Goal: Communication & Community: Answer question/provide support

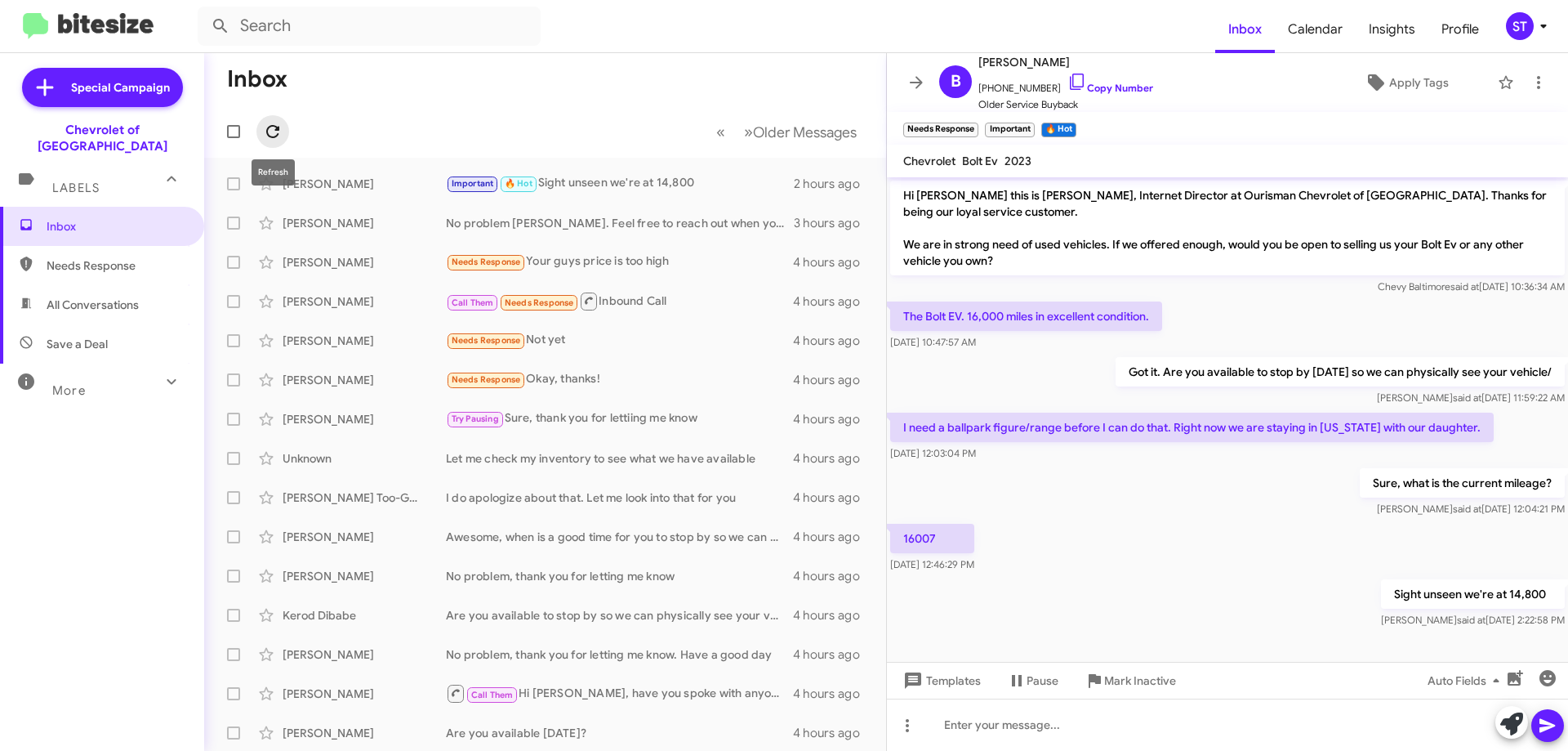
click at [267, 125] on icon at bounding box center [272, 131] width 19 height 19
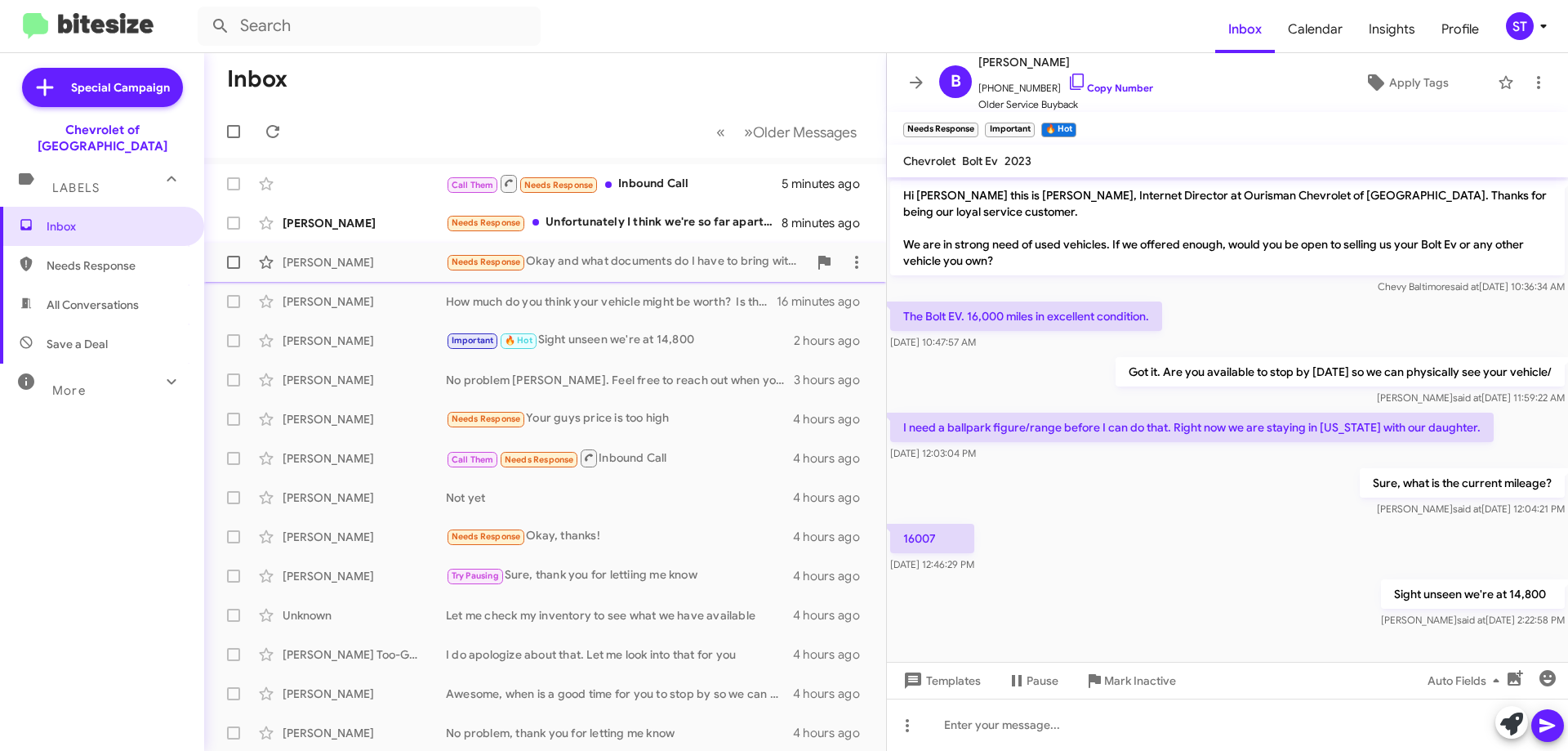
click at [625, 267] on div "Needs Response Okay and what documents do I have to bring with me when I come in" at bounding box center [626, 262] width 362 height 18
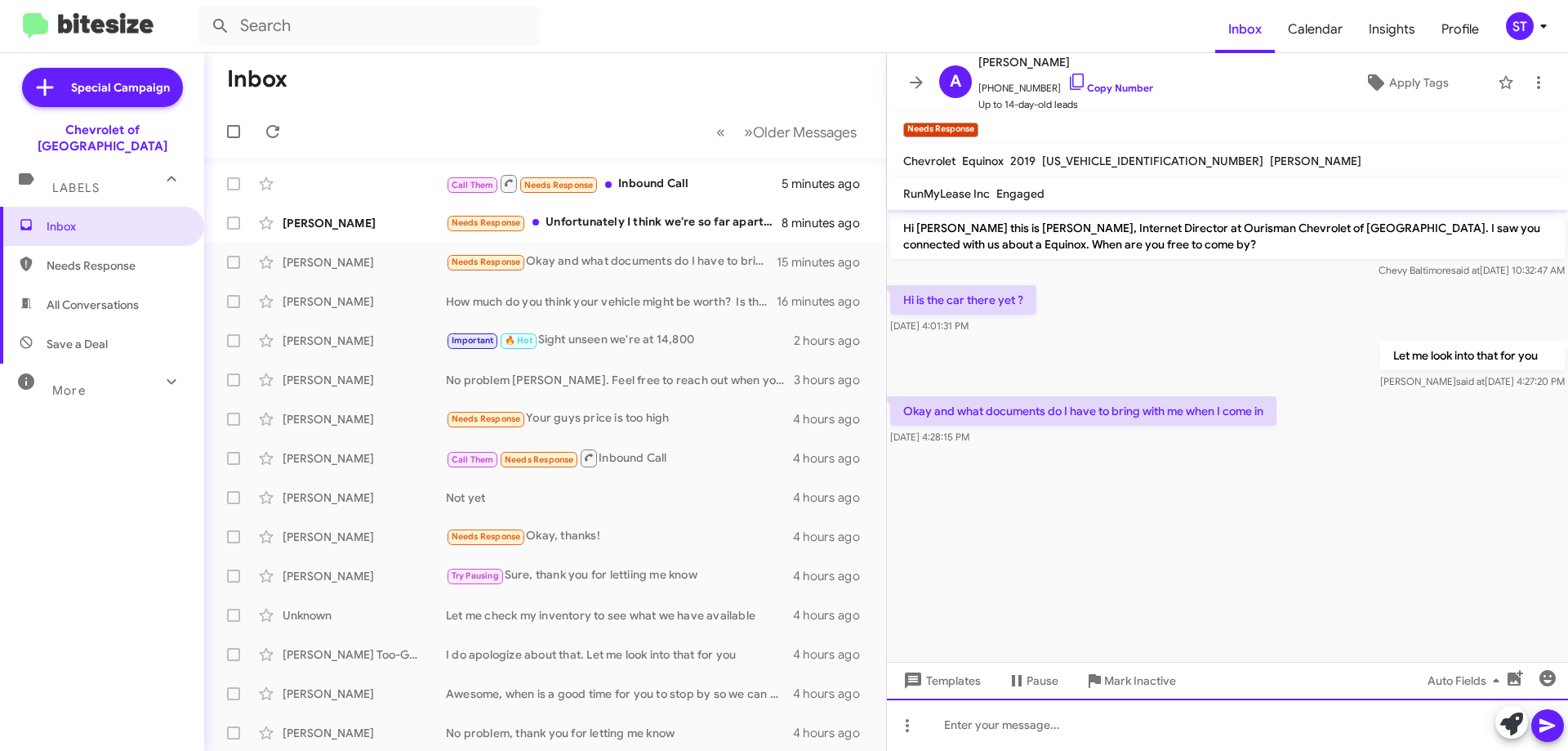
click at [1021, 737] on div at bounding box center [1227, 724] width 681 height 53
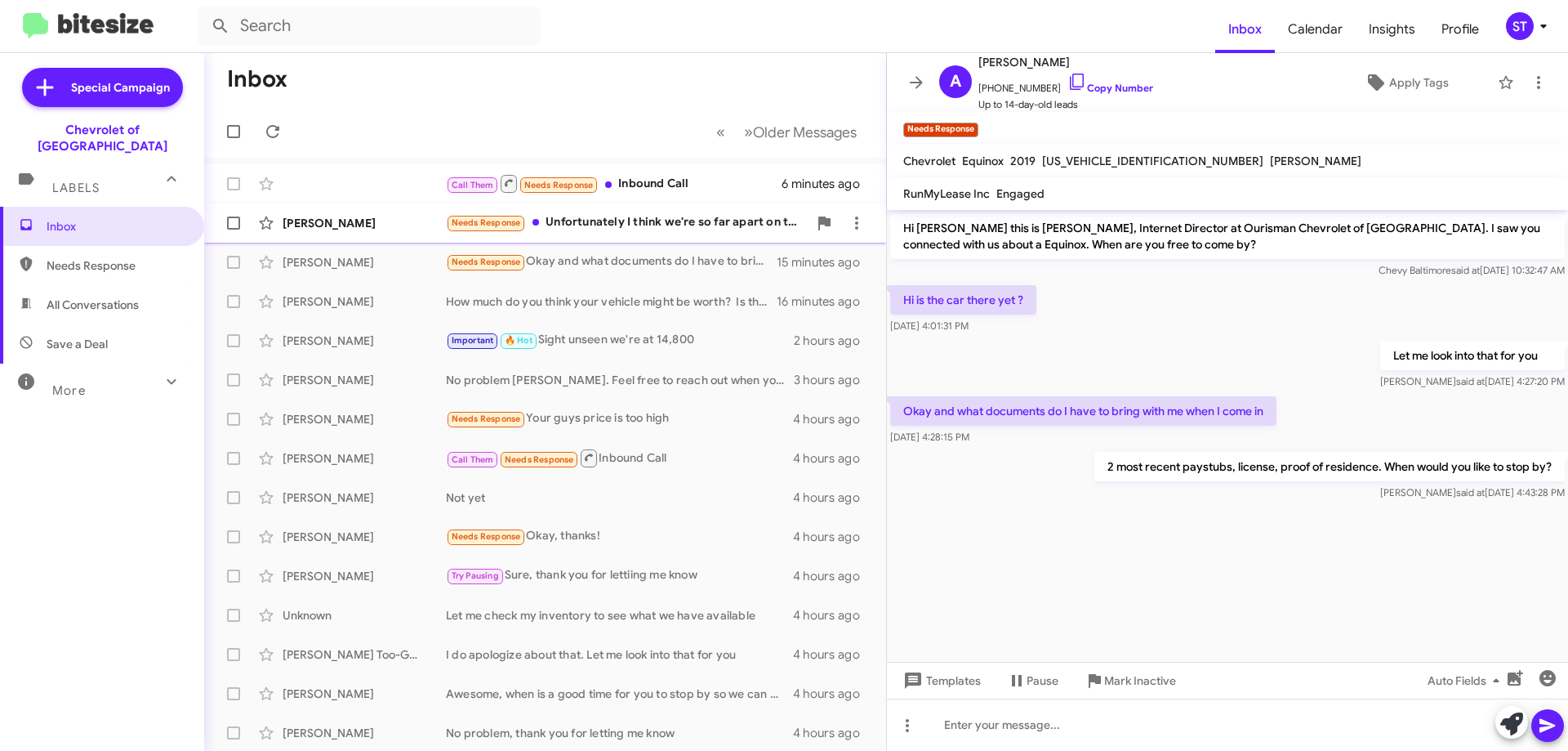
click at [662, 216] on div "Needs Response Unfortunately I think we're so far apart on the trade in value f…" at bounding box center [626, 222] width 362 height 18
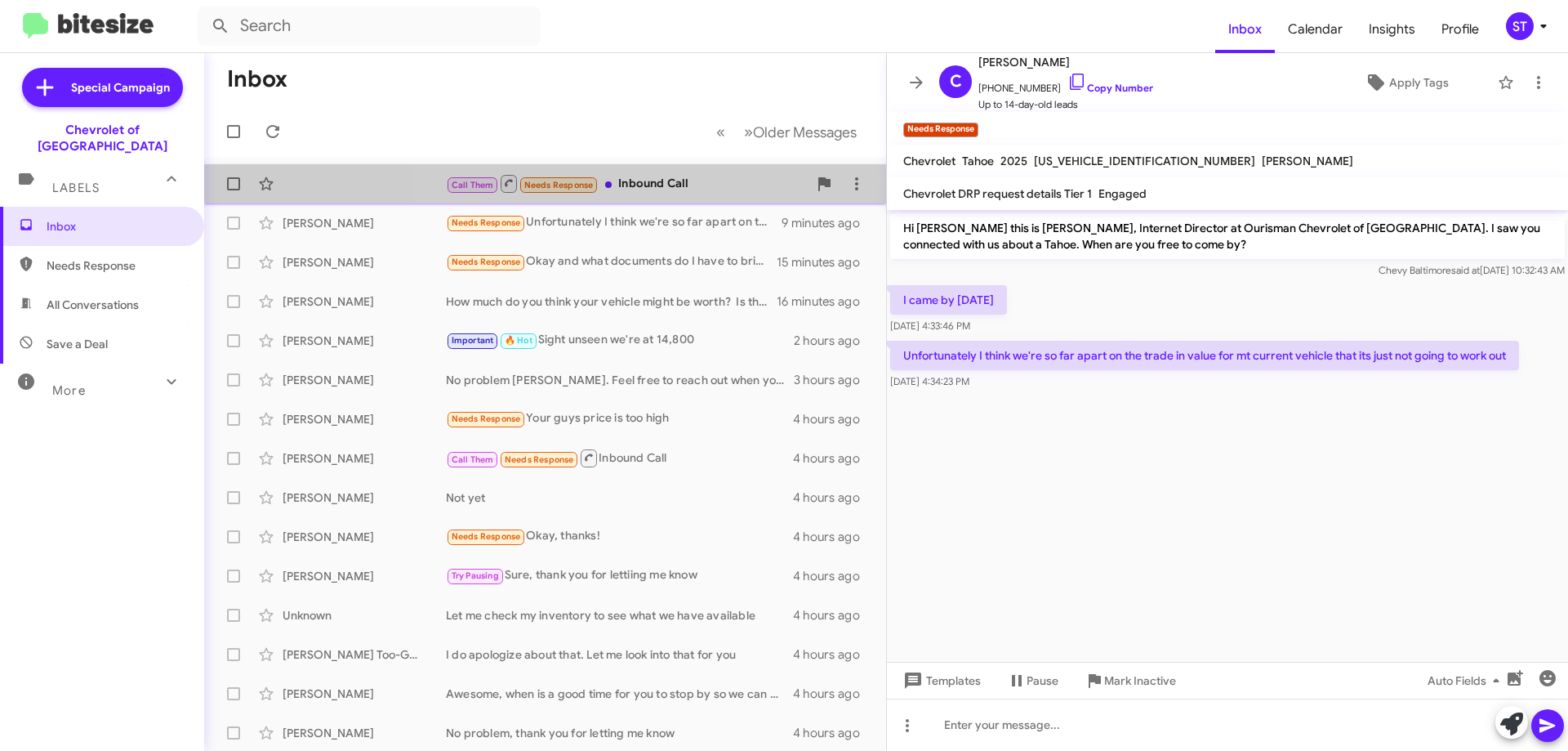
click at [696, 185] on div "Call Them Needs Response Inbound Call" at bounding box center [626, 184] width 362 height 20
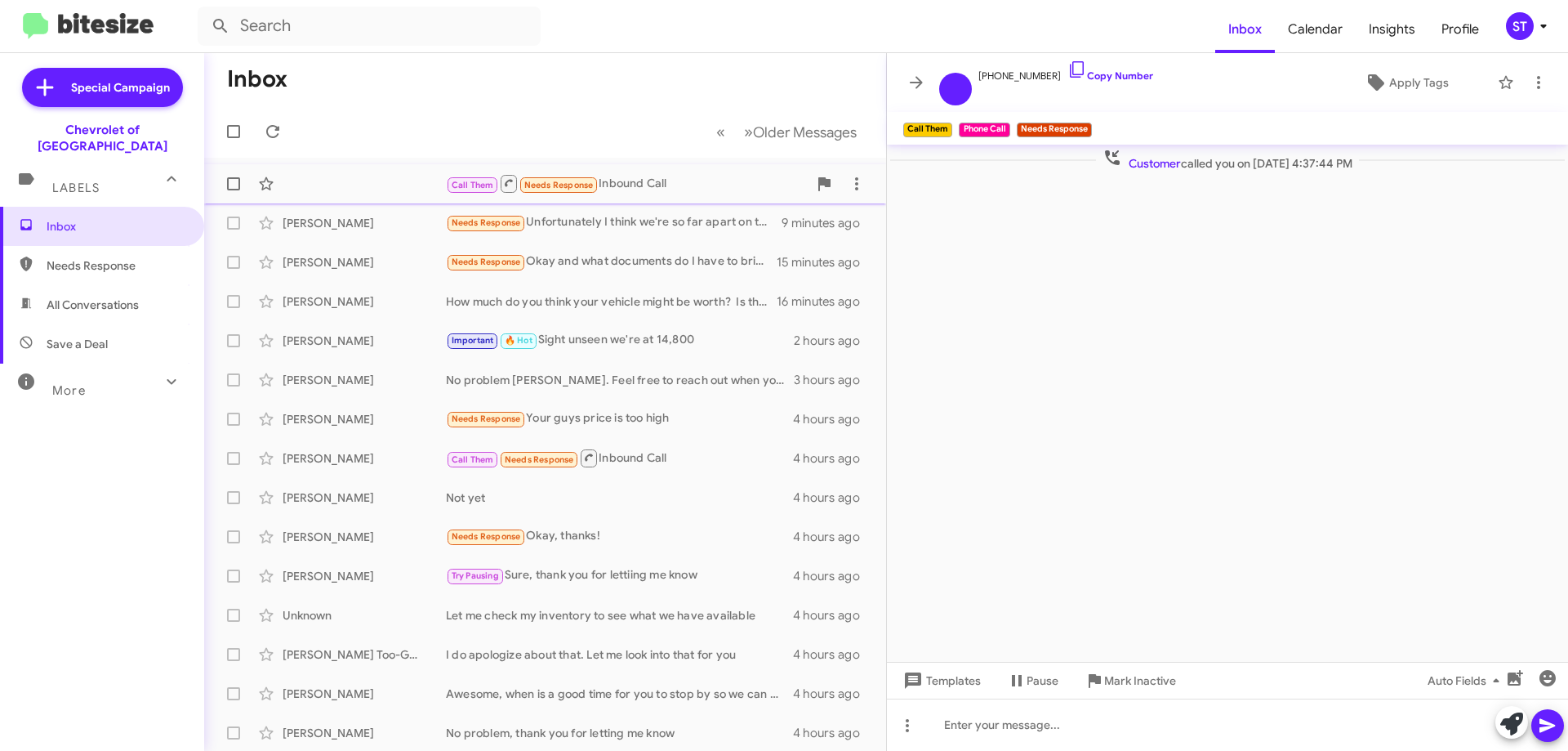
click at [628, 177] on div "Call Them Needs Response Inbound Call" at bounding box center [626, 184] width 362 height 20
click at [1070, 67] on icon at bounding box center [1076, 69] width 14 height 17
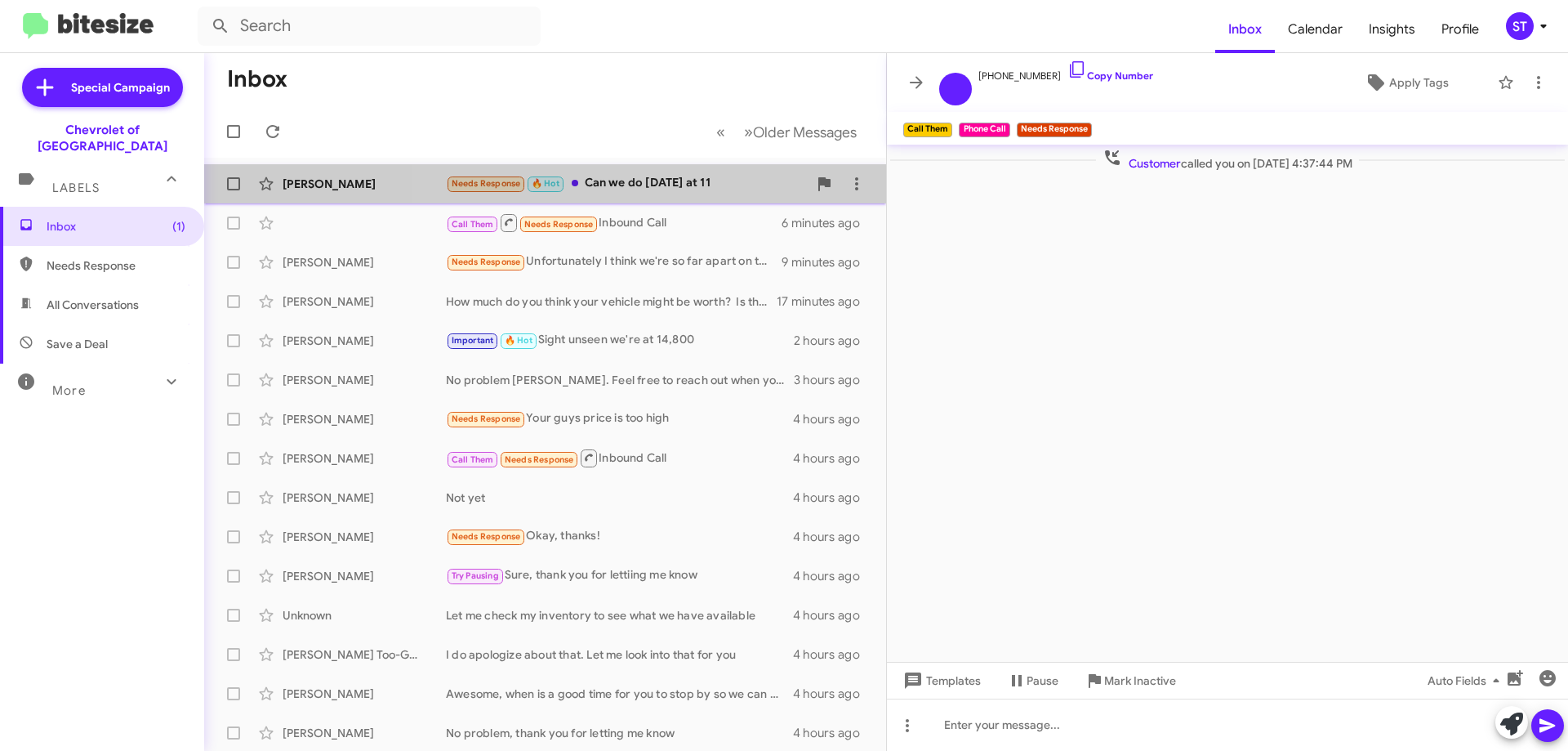
click at [665, 178] on div "Needs Response 🔥 Hot Can we do [DATE] at 11" at bounding box center [626, 184] width 362 height 18
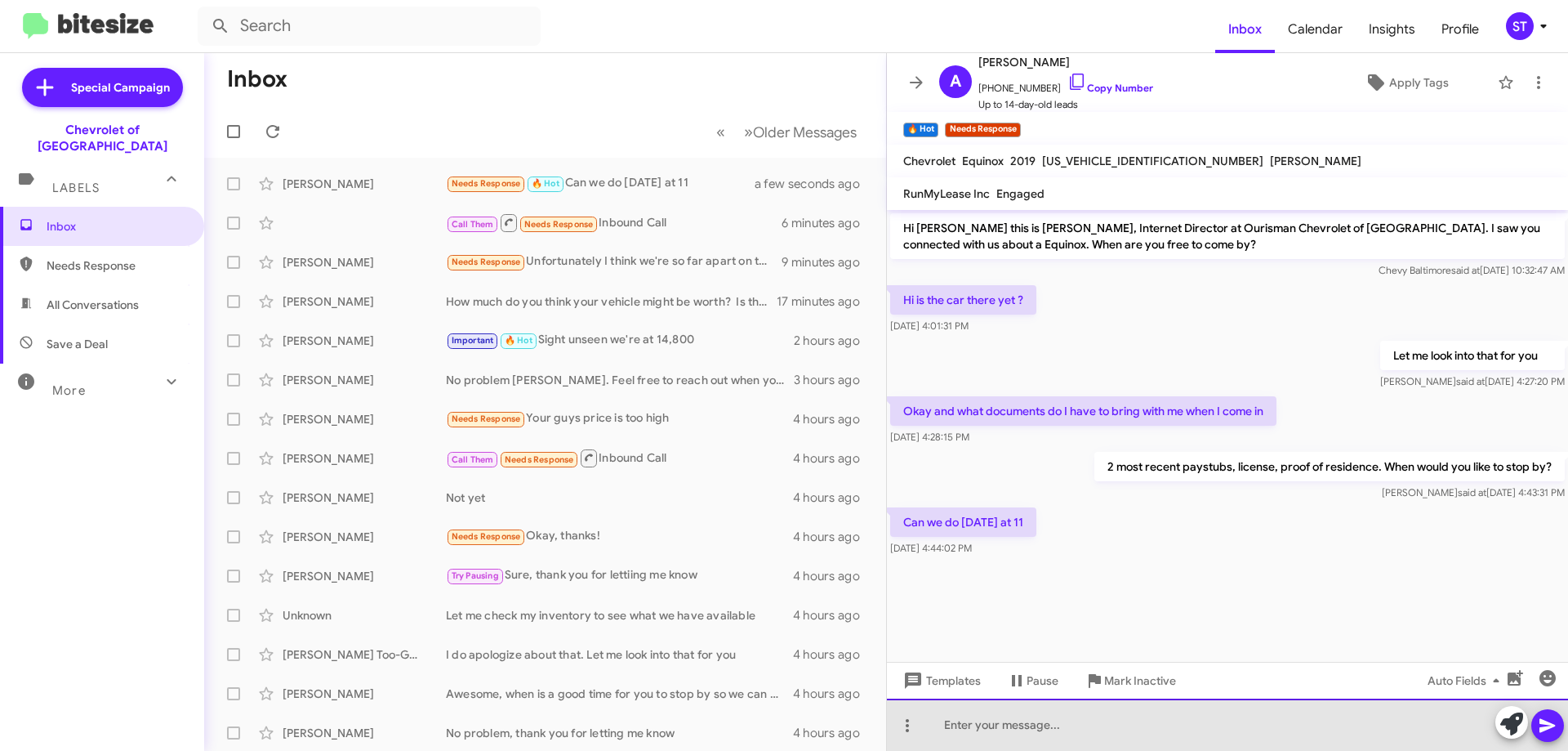
click at [960, 731] on div at bounding box center [1227, 724] width 681 height 53
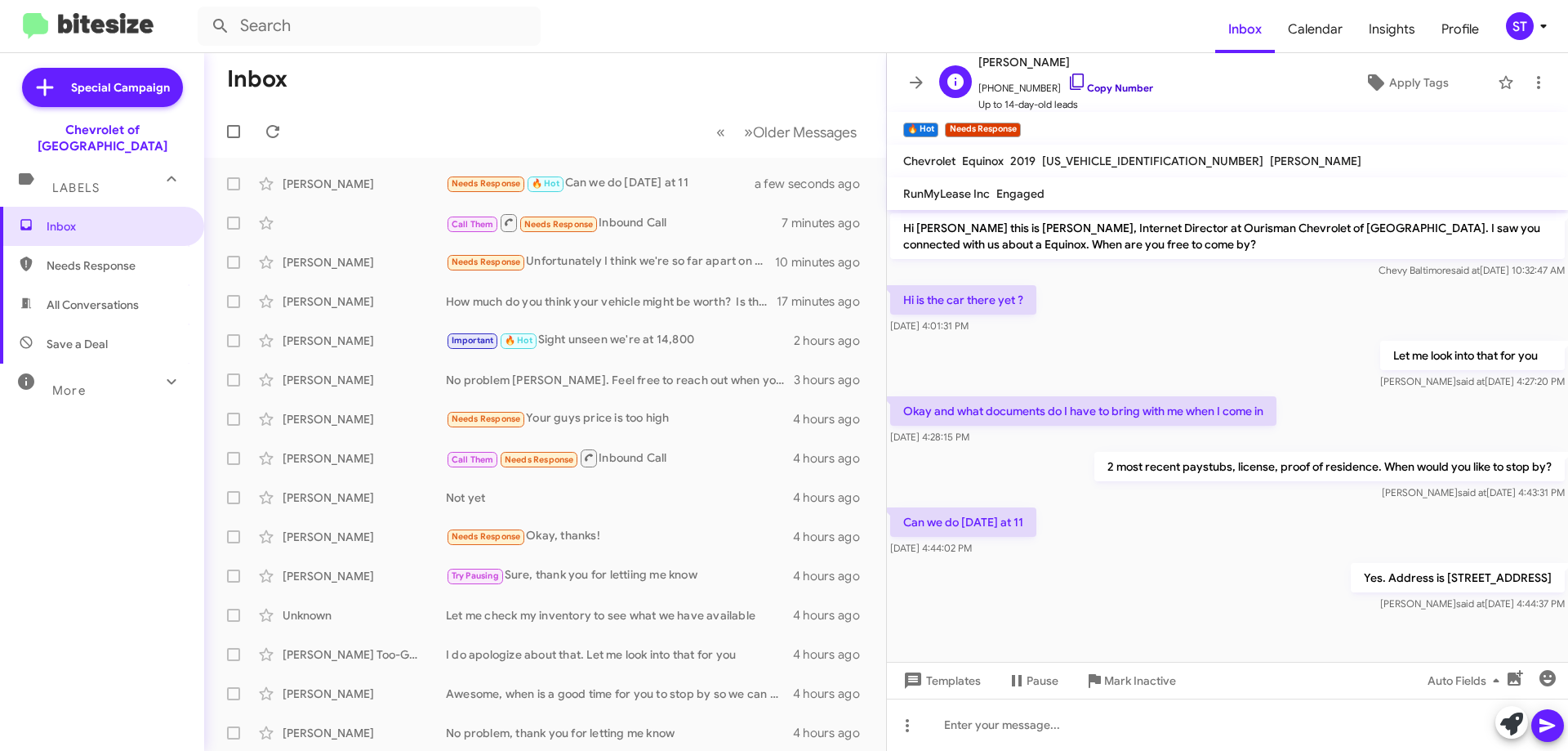
click at [1070, 79] on icon at bounding box center [1076, 82] width 14 height 17
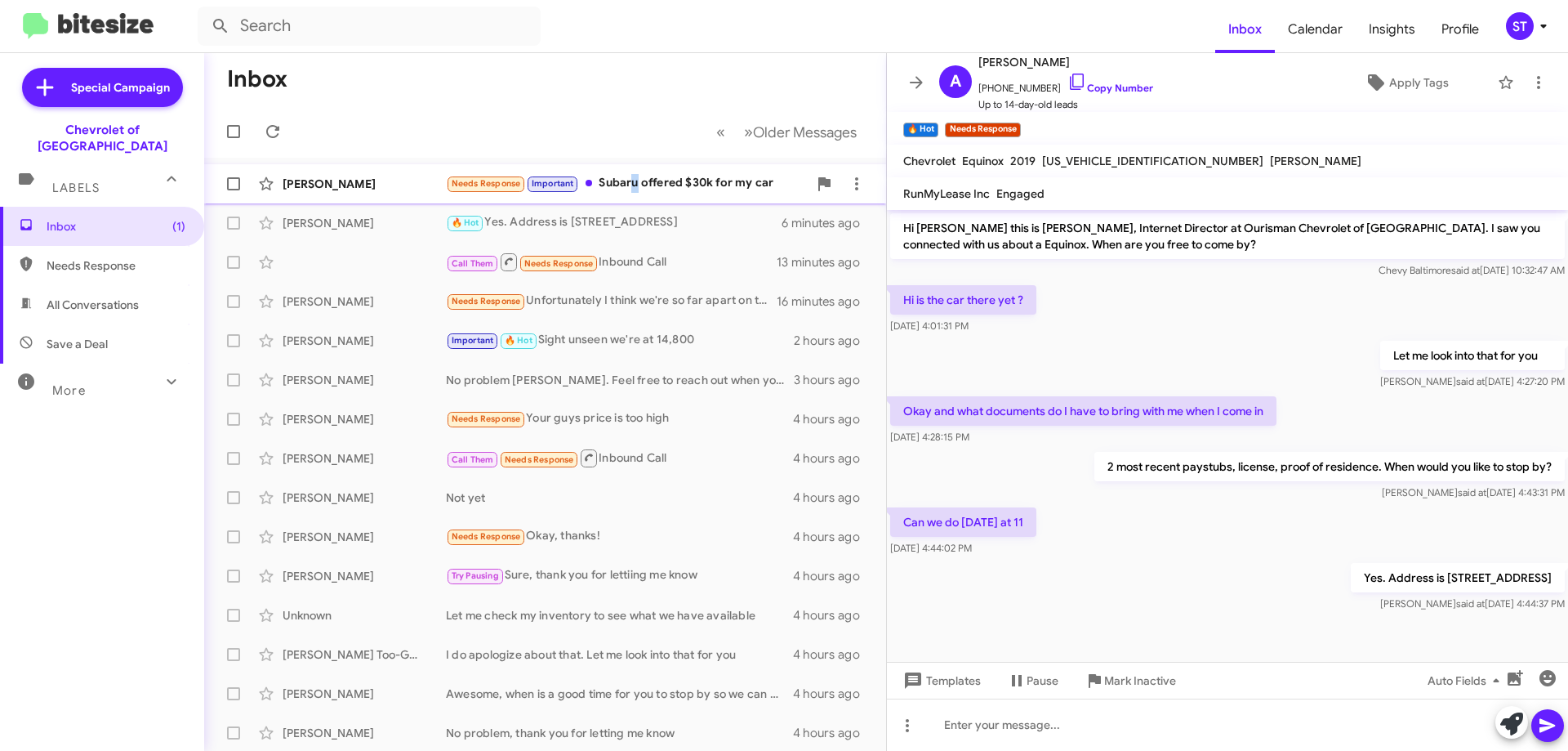
click at [636, 180] on div "Needs Response Important Subaru offered $30k for my car" at bounding box center [626, 184] width 362 height 18
